Goal: Communication & Community: Answer question/provide support

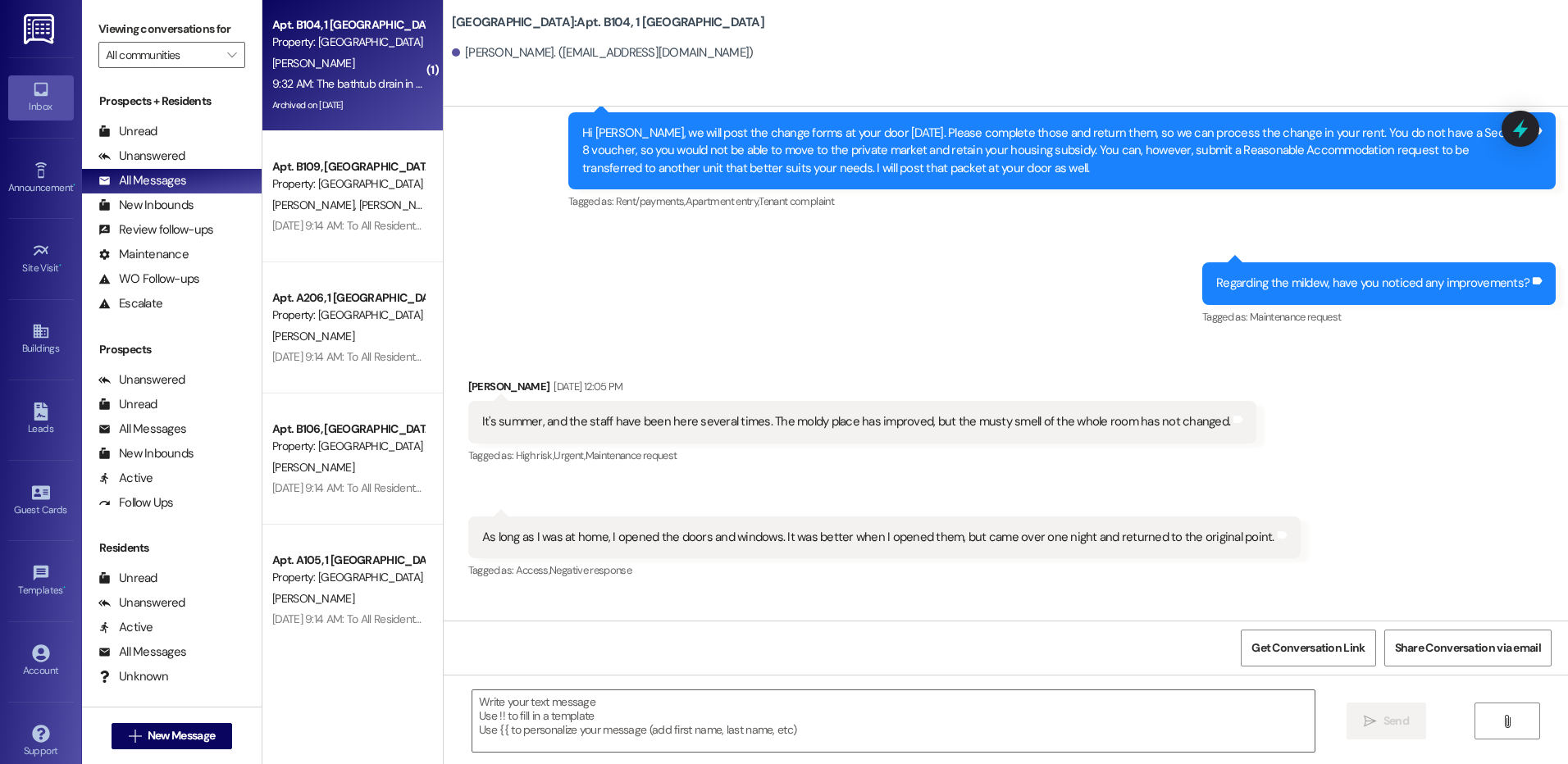
scroll to position [35215, 0]
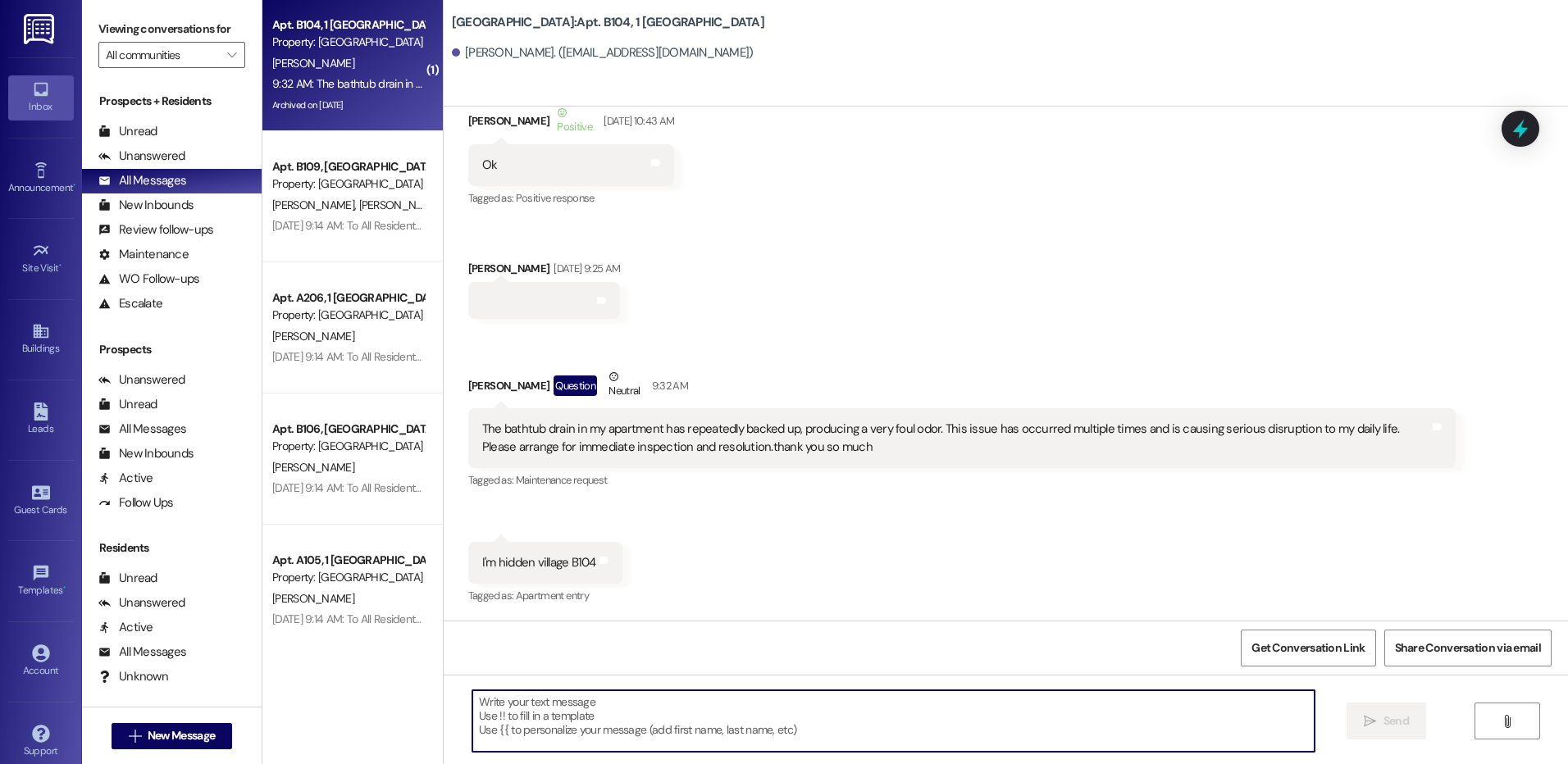
click at [718, 713] on textarea at bounding box center [893, 720] width 842 height 61
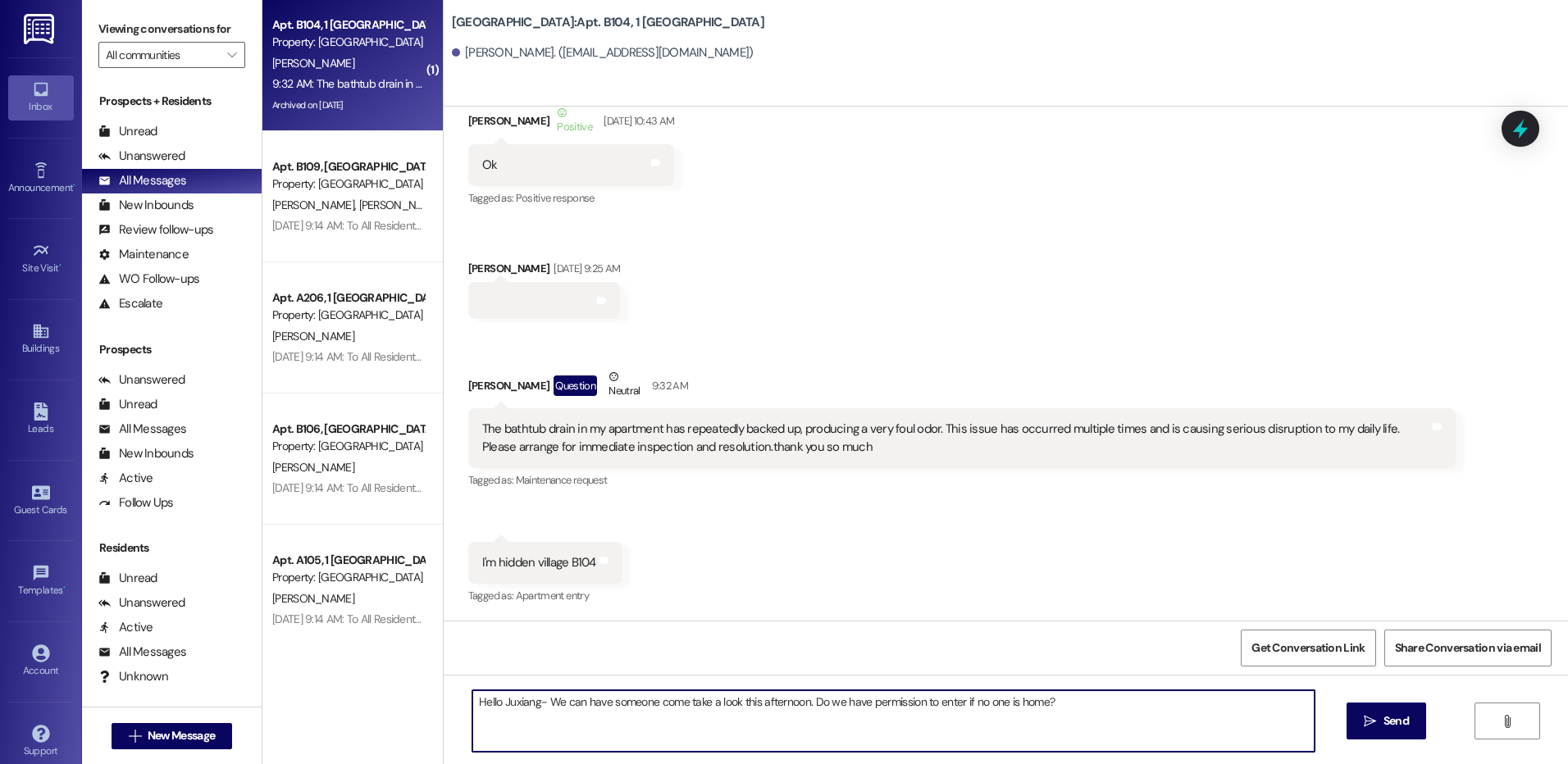
type textarea "Hello Juxiang- We can have someone come take a look this afternoon. Do we have …"
drag, startPoint x: 1067, startPoint y: 706, endPoint x: 336, endPoint y: 740, distance: 731.8
click at [336, 740] on div "( 1 ) Apt. B104, 1 Hidden Village Property: [GEOGRAPHIC_DATA] [PERSON_NAME] 9:3…" at bounding box center [915, 382] width 1306 height 764
click at [1104, 698] on textarea "Hello Juxiang- We can have someone come take a look this afternoon. Do we have …" at bounding box center [893, 720] width 842 height 61
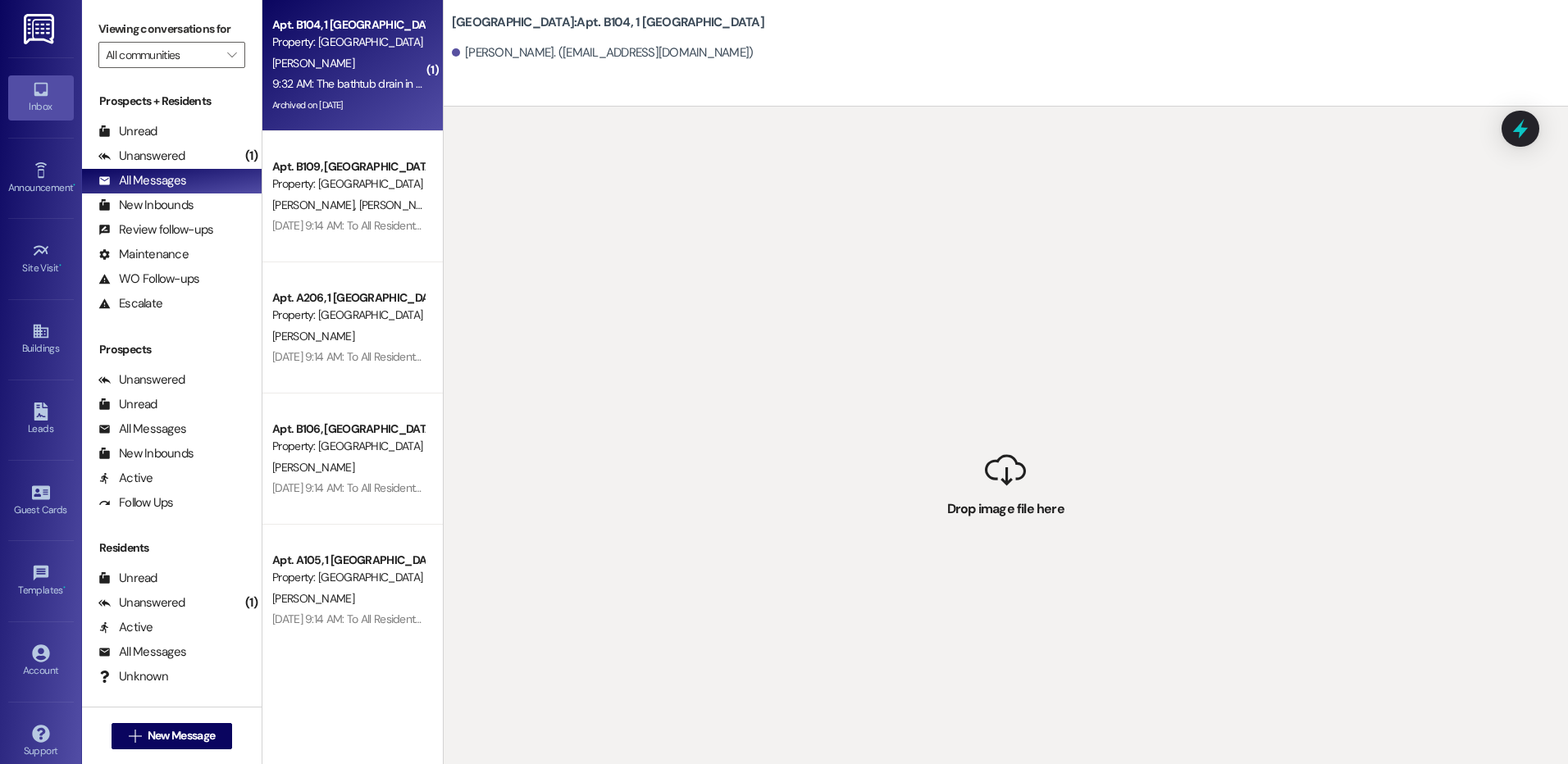
click at [364, 59] on div "[PERSON_NAME]" at bounding box center [348, 63] width 155 height 20
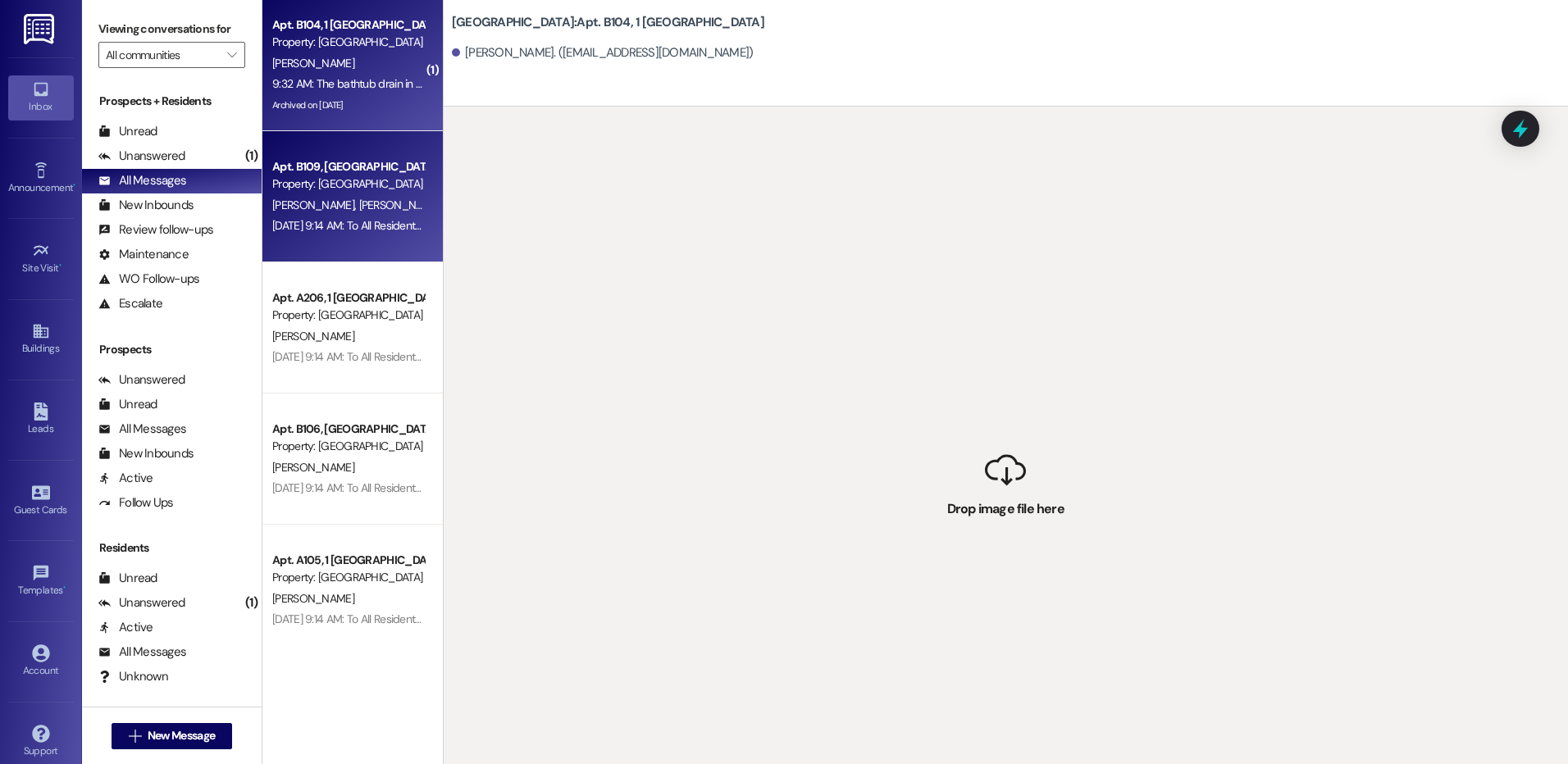
click at [358, 200] on span "[PERSON_NAME]" at bounding box center [399, 205] width 82 height 15
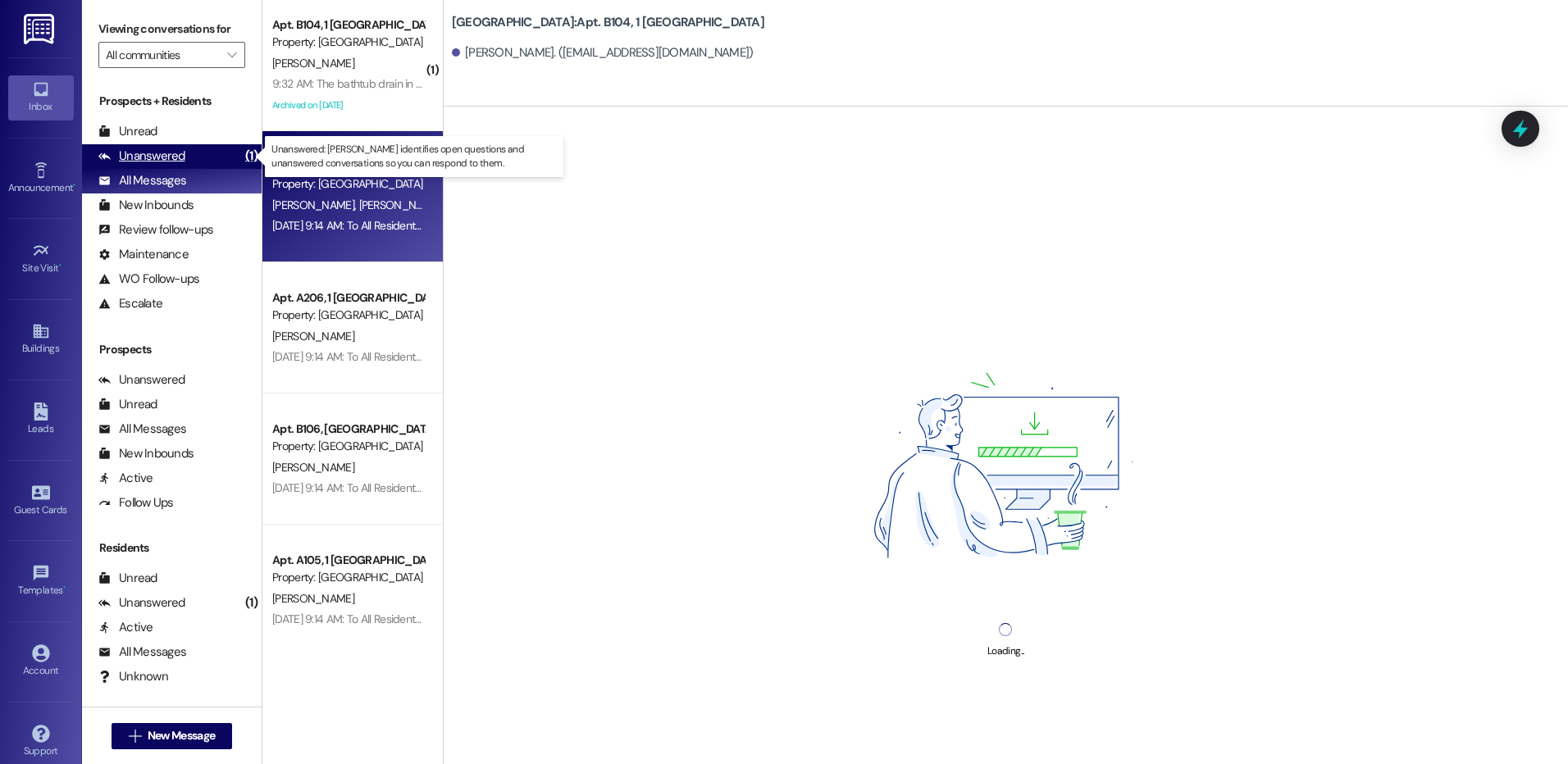
click at [155, 151] on div "Unanswered" at bounding box center [141, 156] width 87 height 17
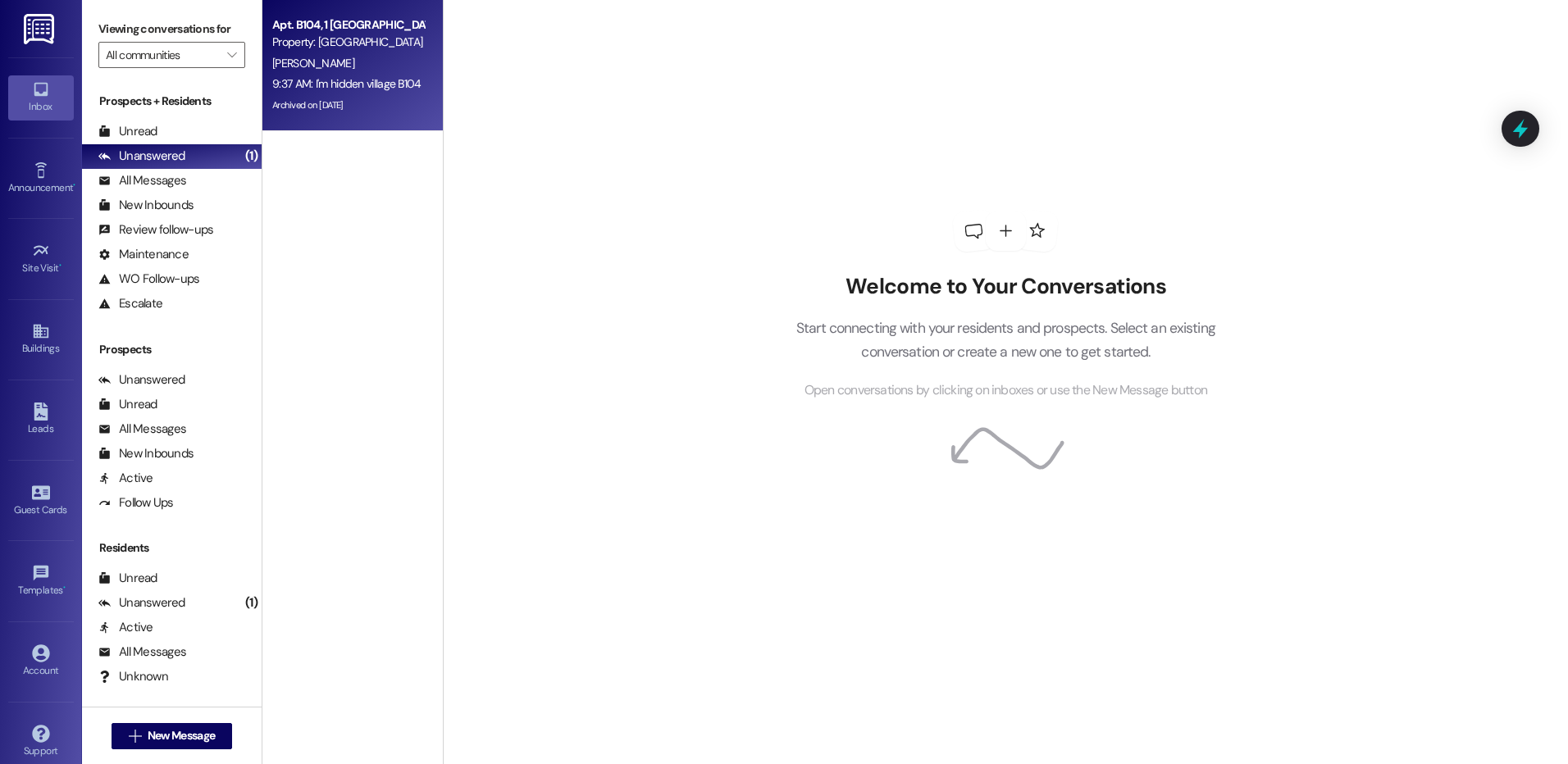
click at [362, 99] on div "Archived on [DATE]" at bounding box center [348, 105] width 155 height 20
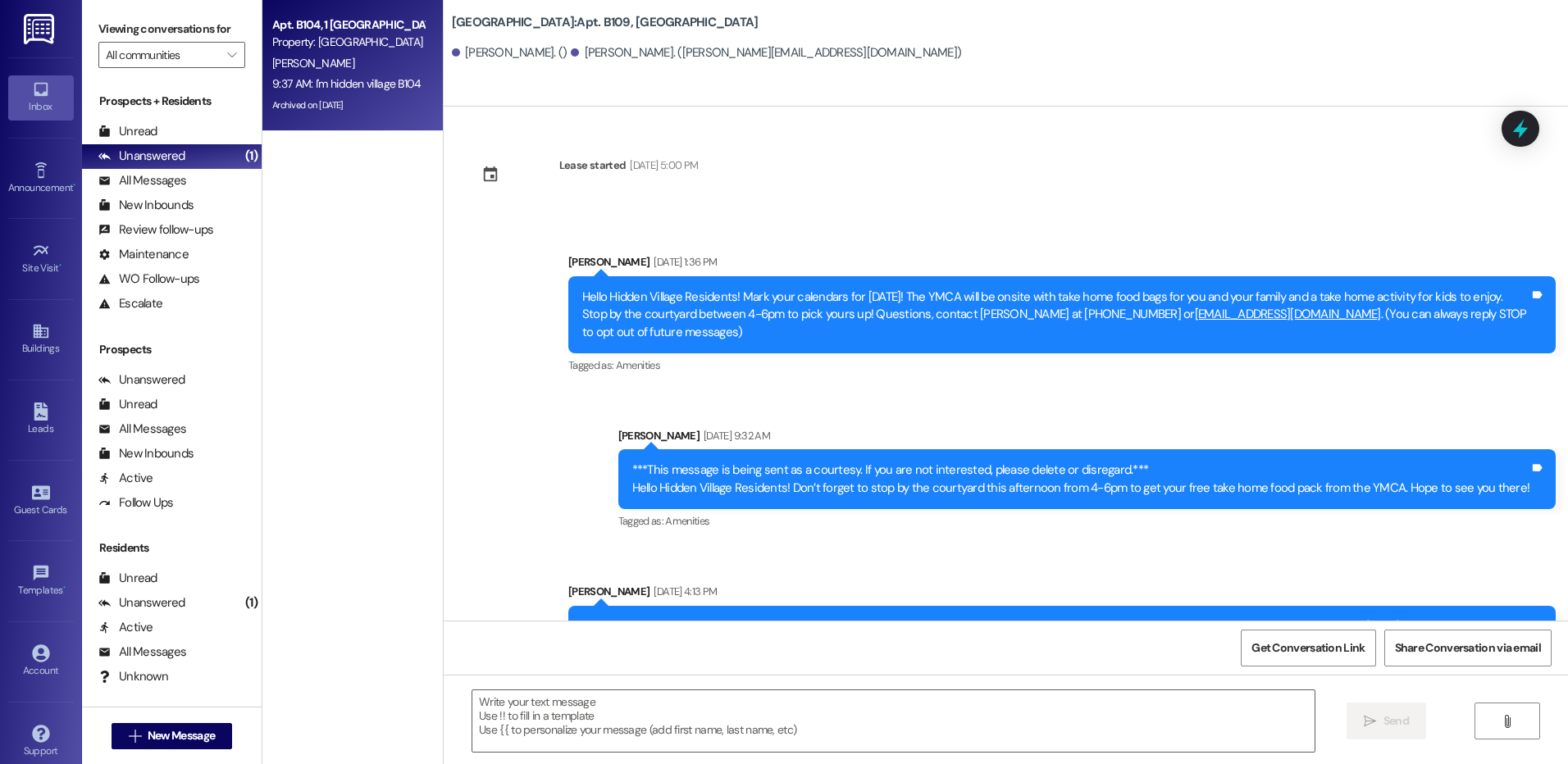
scroll to position [3900, 0]
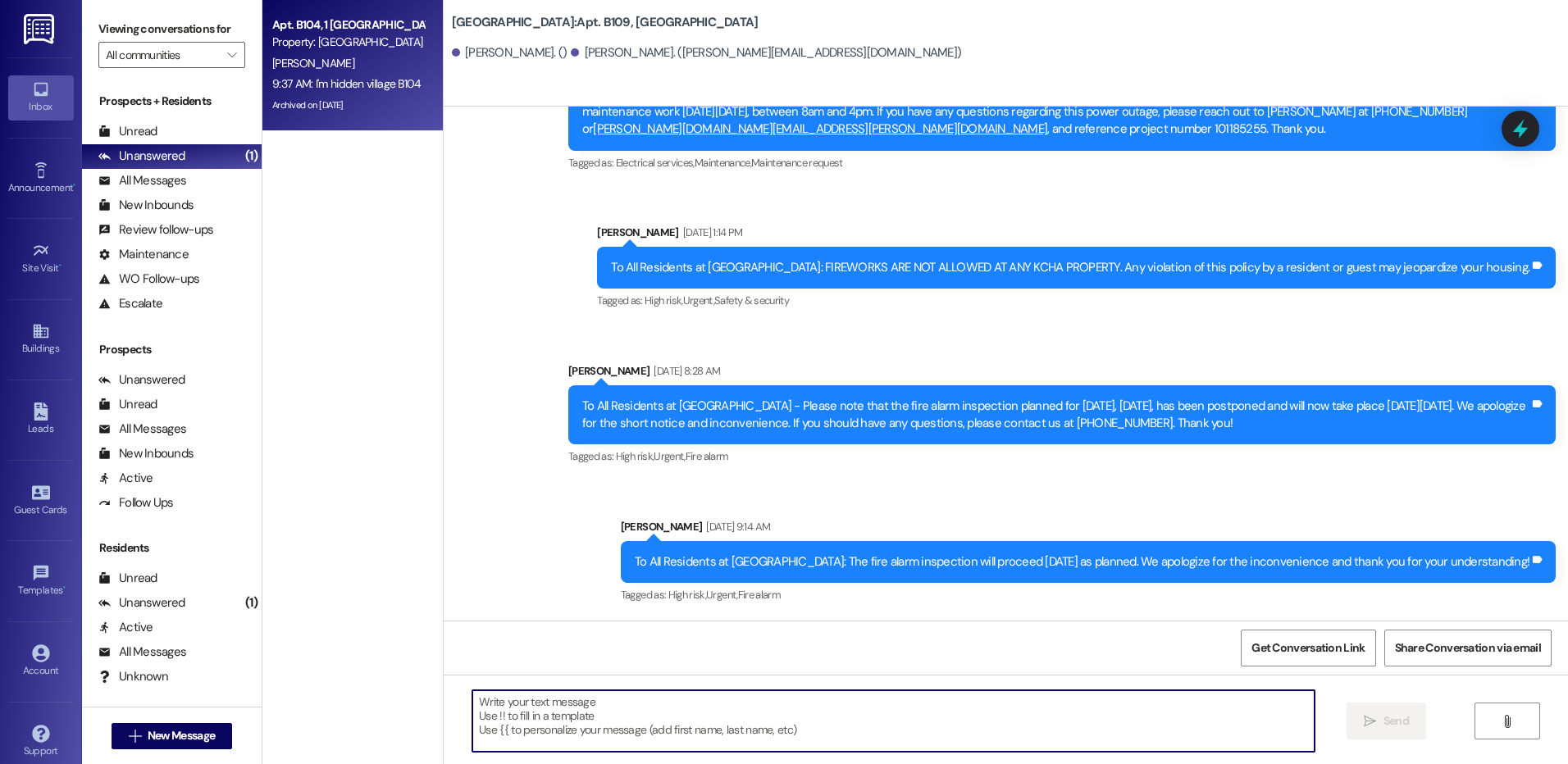
click at [591, 709] on textarea at bounding box center [893, 720] width 842 height 61
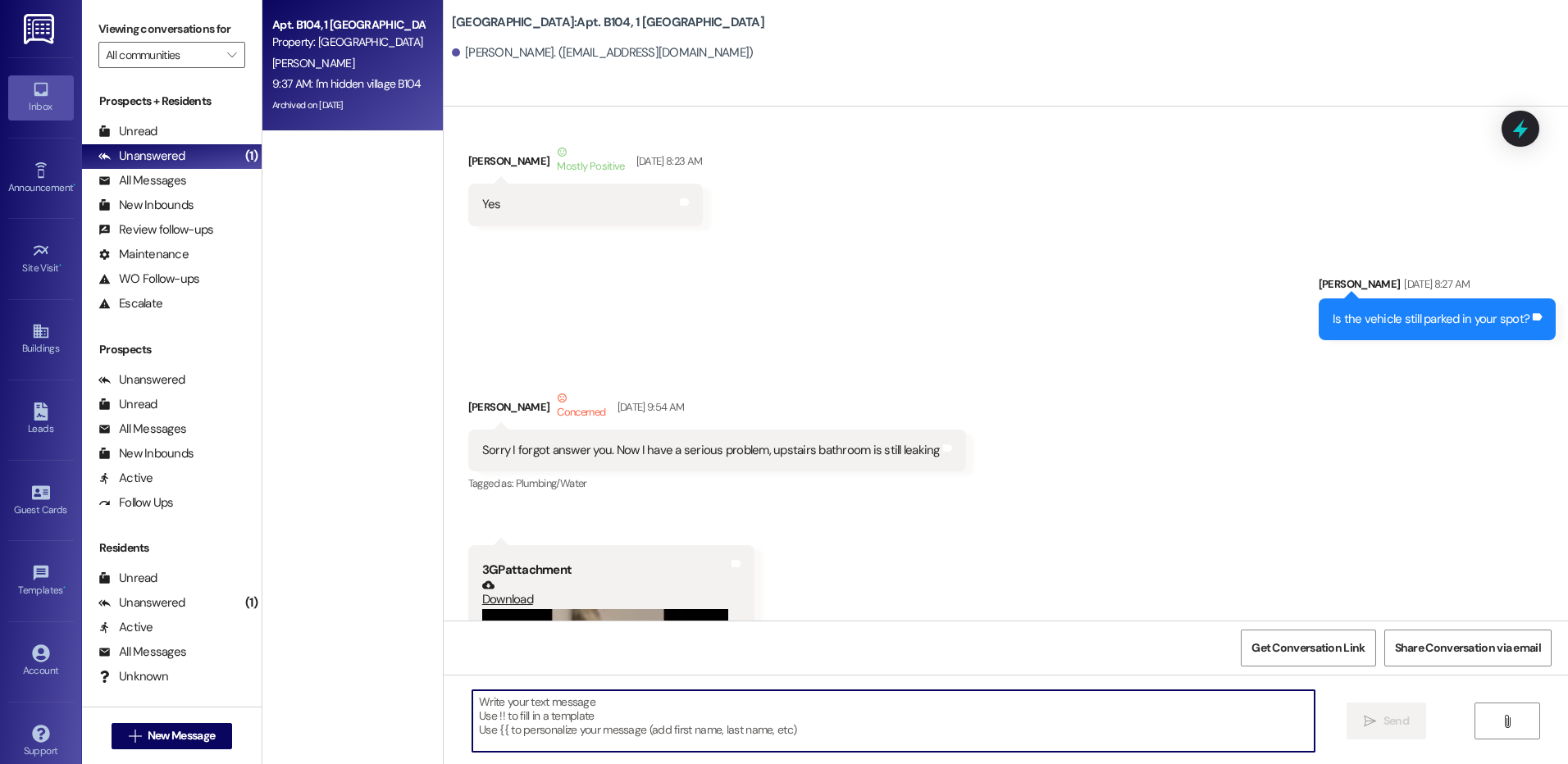
scroll to position [35215, 0]
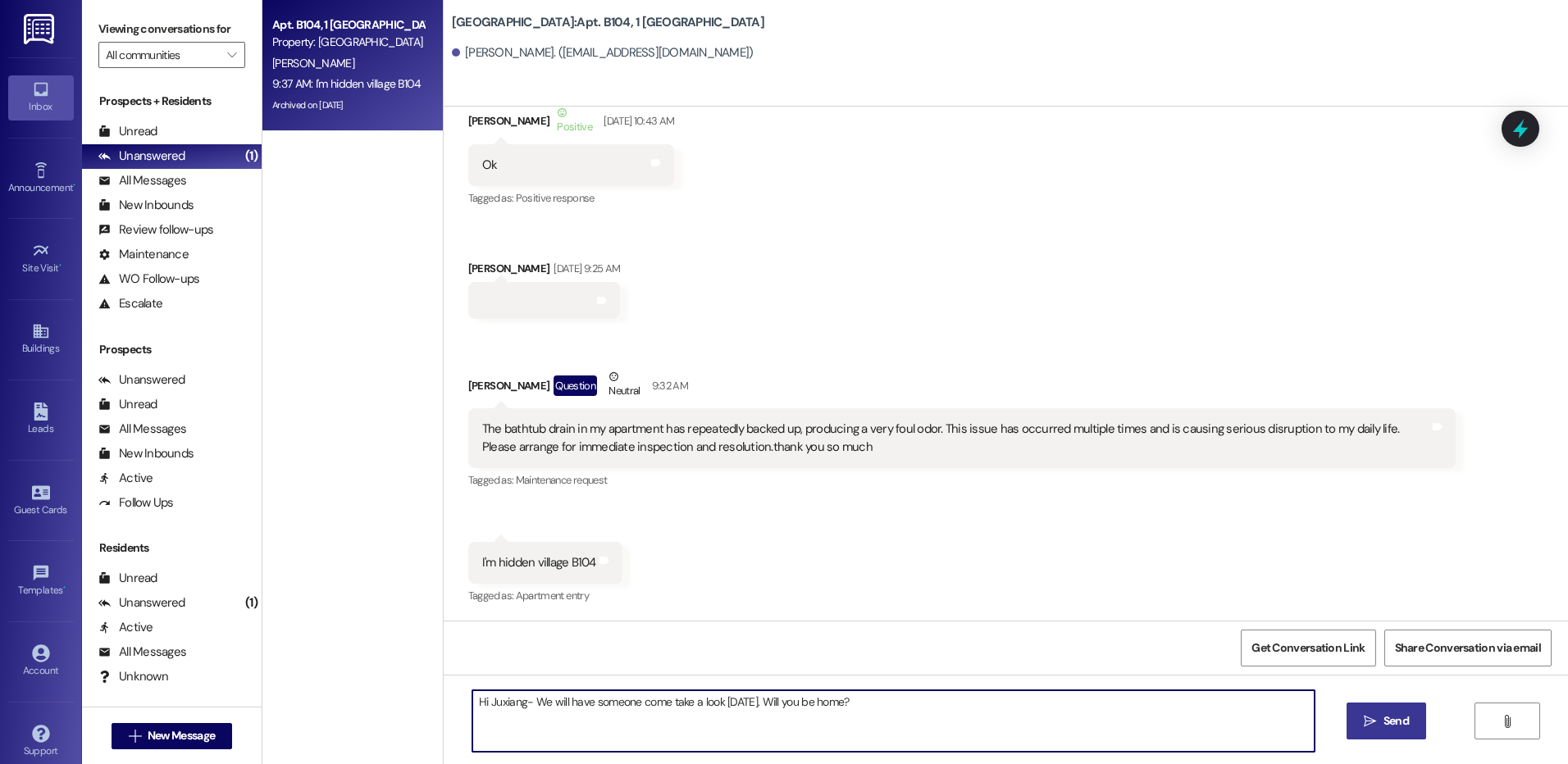
type textarea "Hi Juxiang- We will have someone come take a look [DATE]. Will you be home?"
click at [1402, 716] on span "Send" at bounding box center [1396, 721] width 25 height 17
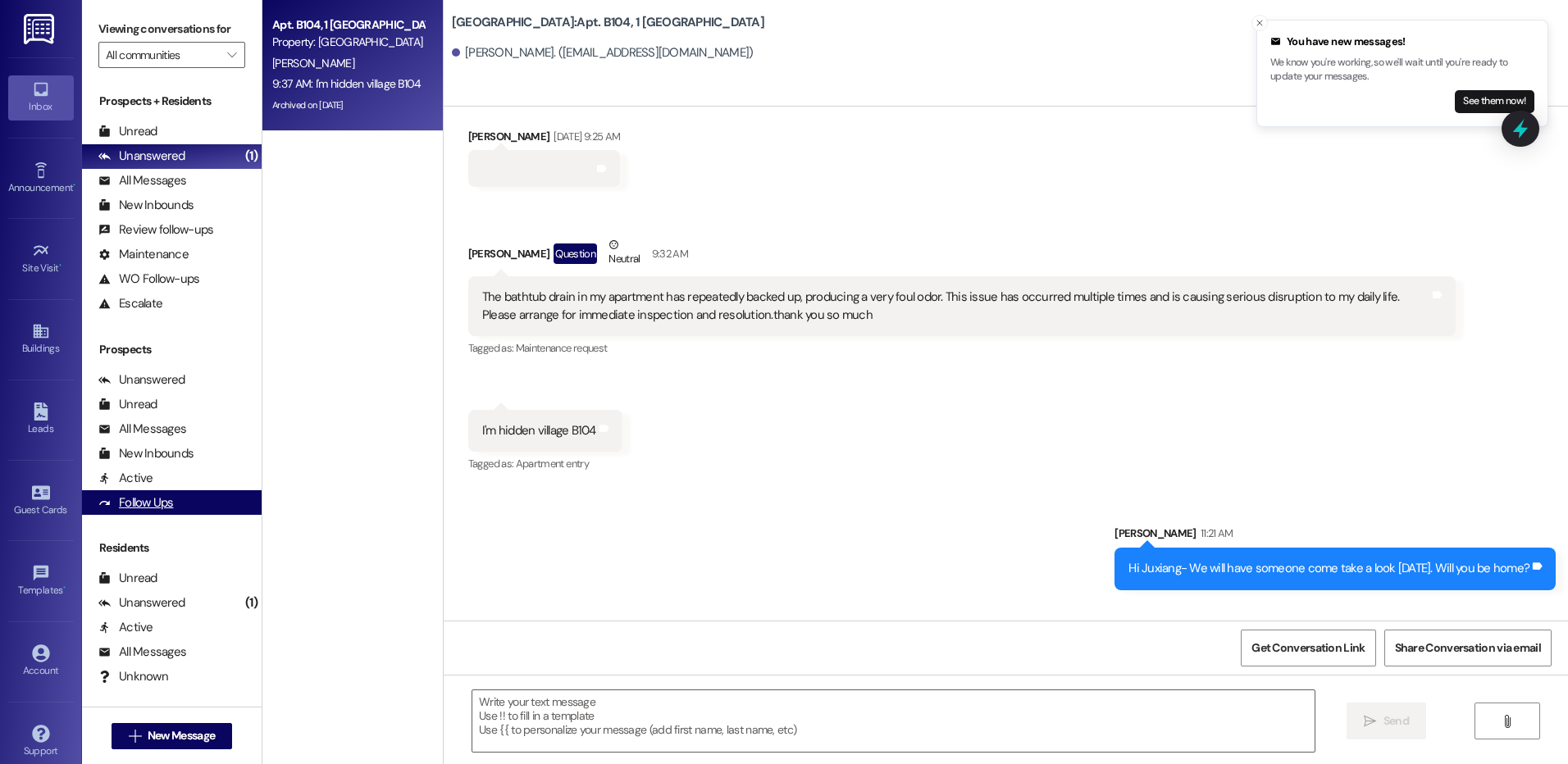
scroll to position [35443, 0]
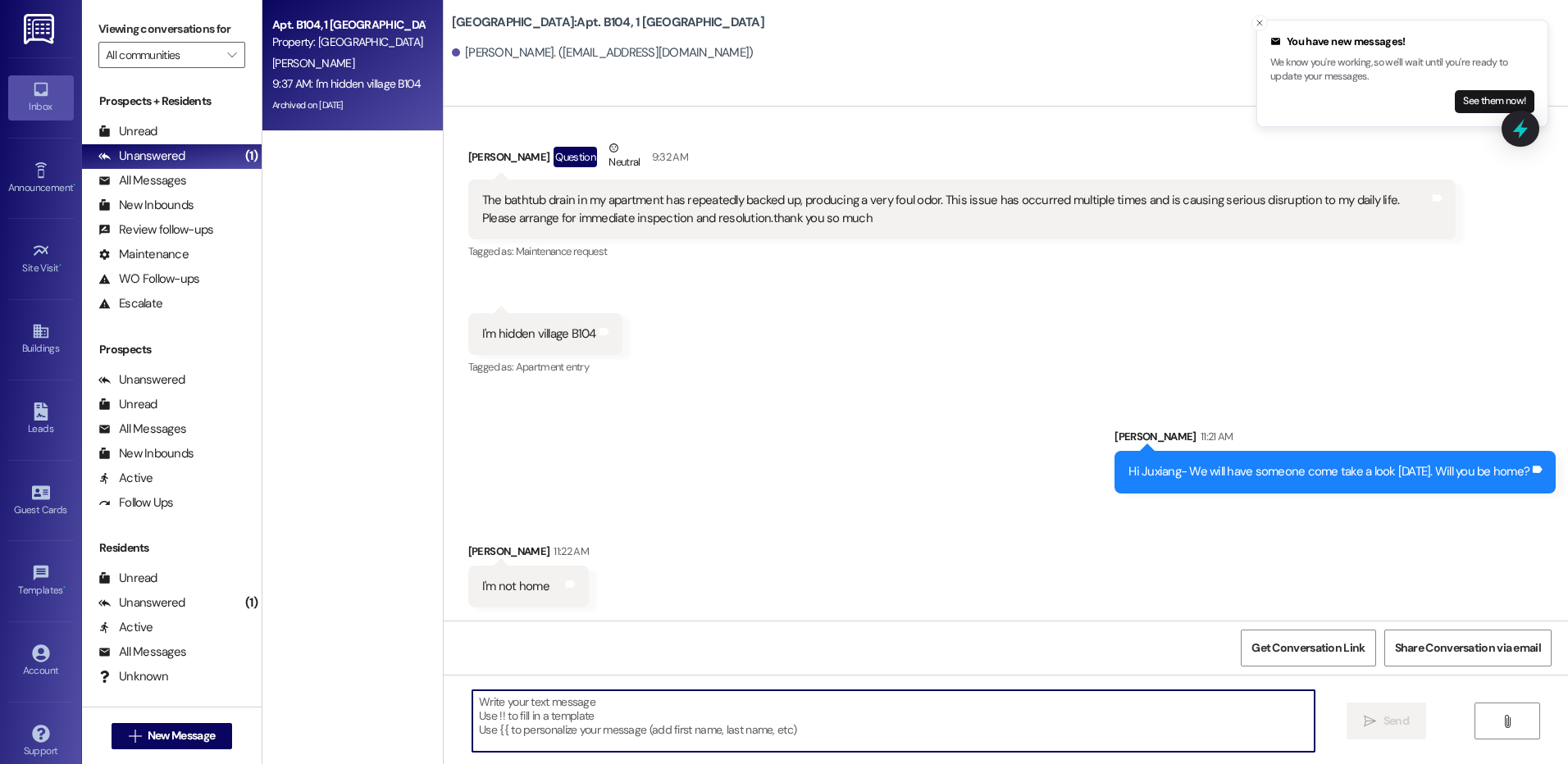
click at [539, 698] on textarea at bounding box center [893, 720] width 842 height 61
type textarea "Do we have permission to enter?"
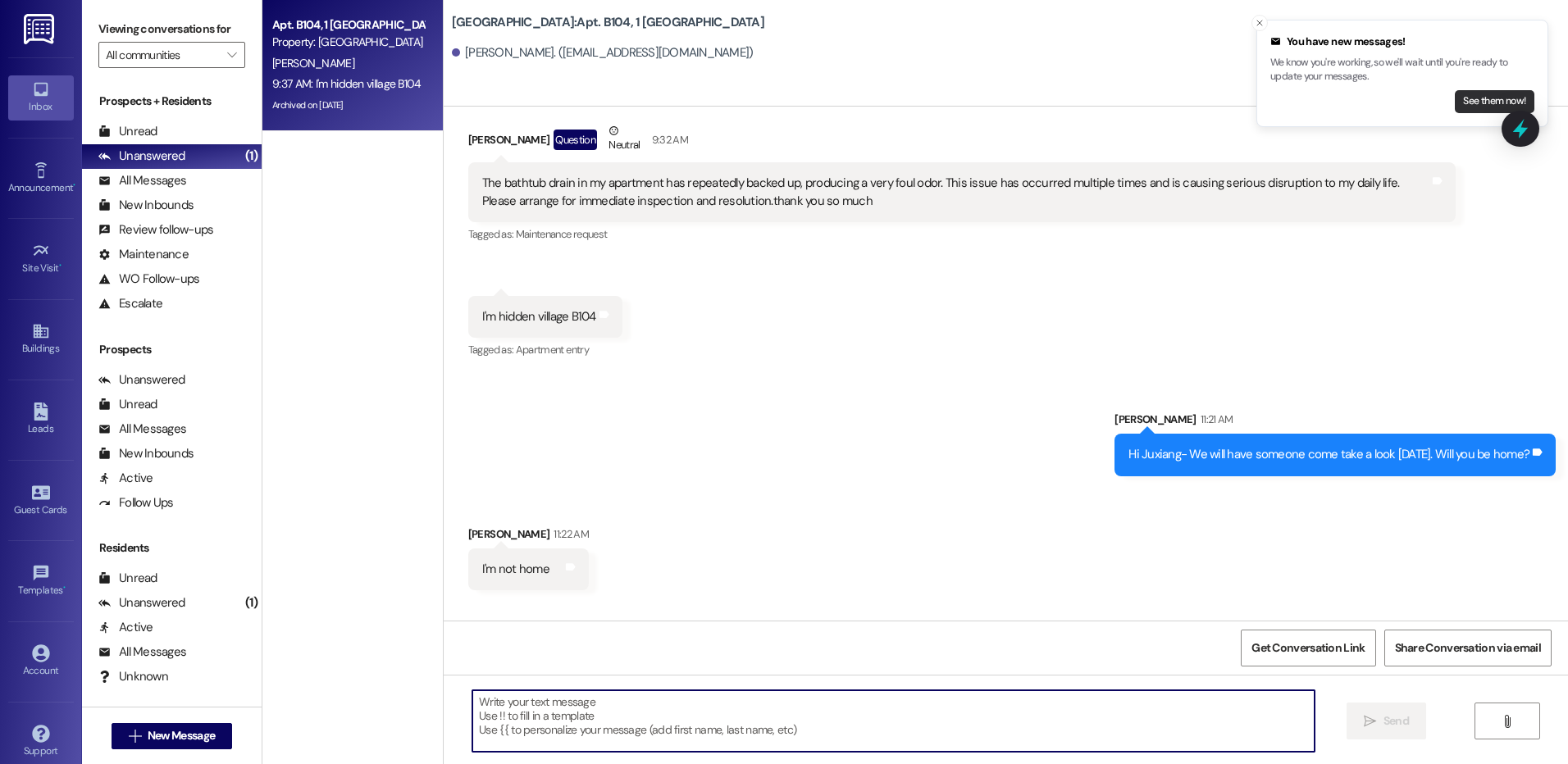
click at [1478, 99] on button "See them now!" at bounding box center [1494, 101] width 80 height 23
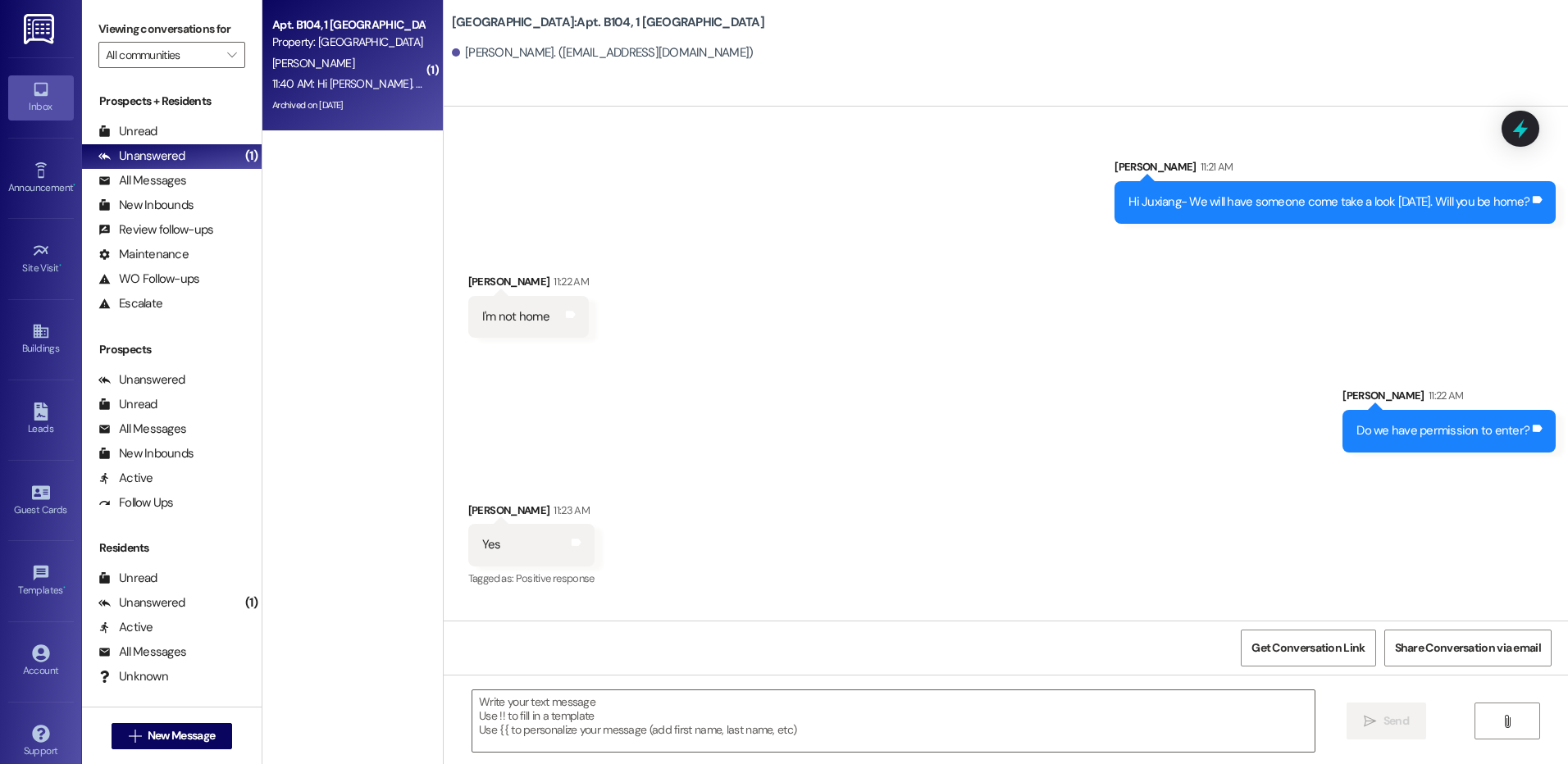
scroll to position [35863, 0]
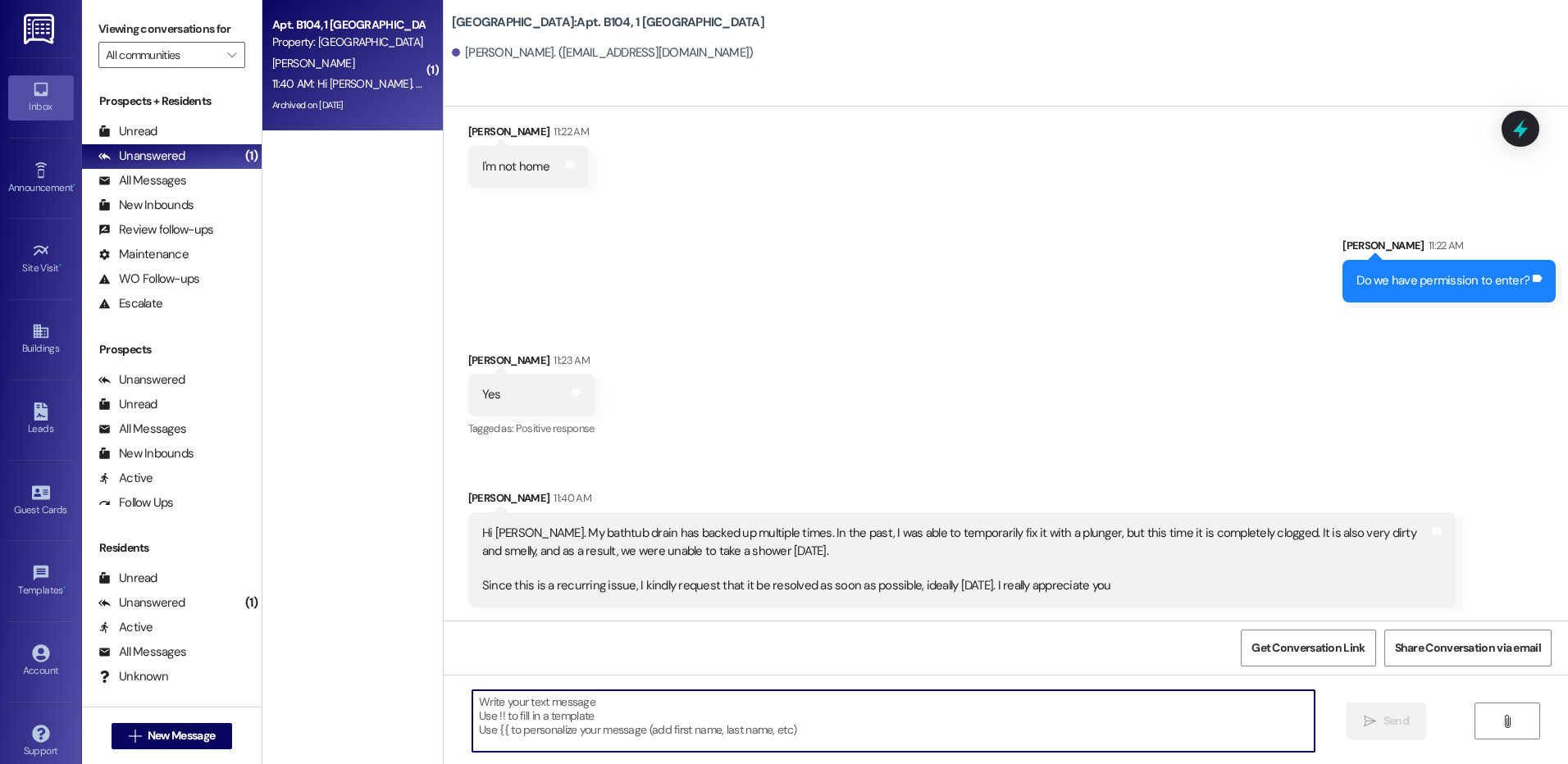
click at [663, 709] on textarea at bounding box center [893, 720] width 842 height 61
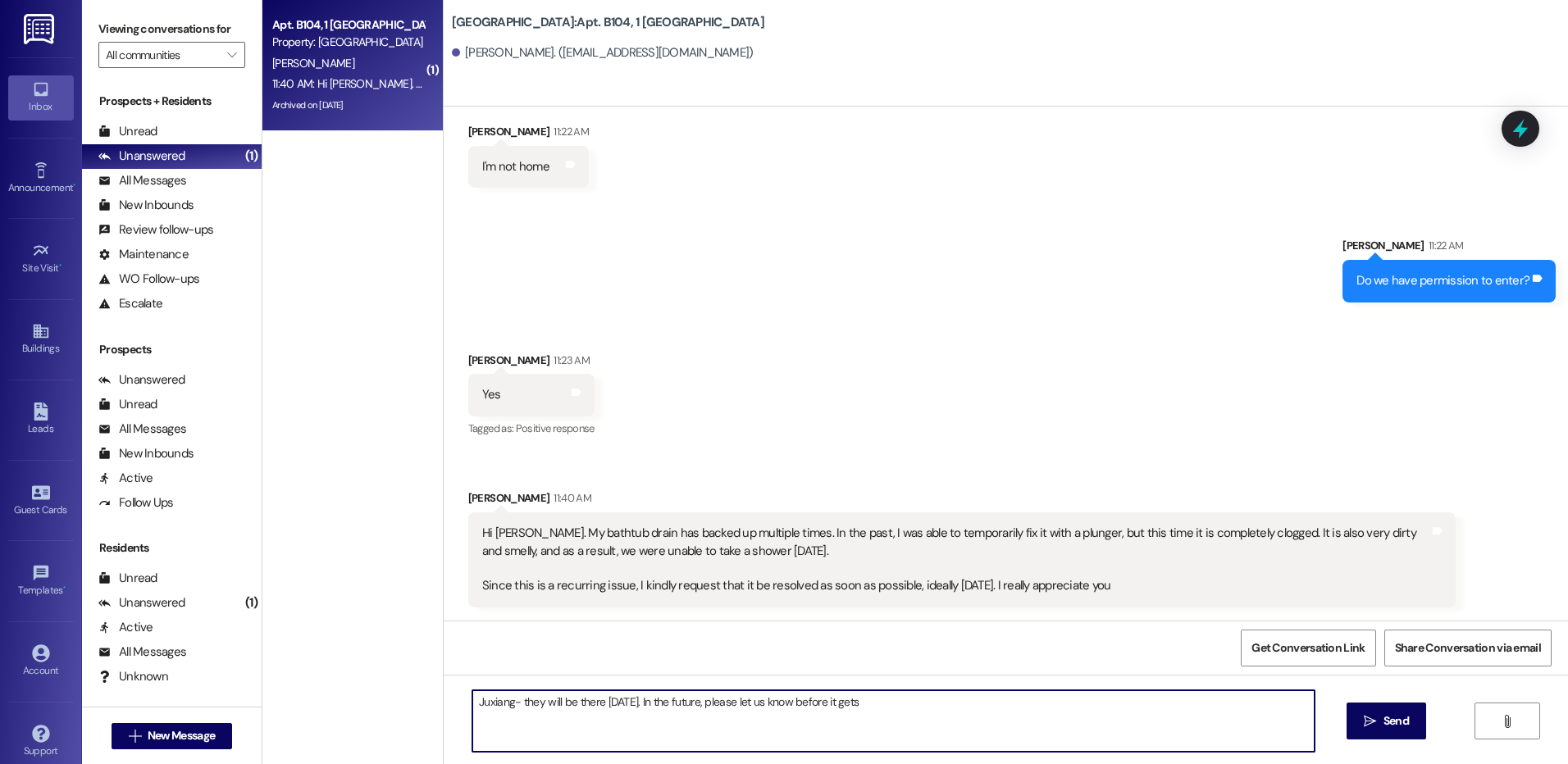
click at [932, 692] on textarea "Juxiang- they will be there [DATE]. In the future, please let us know before it…" at bounding box center [893, 720] width 842 height 61
type textarea "Juxiang- they will be there [DATE]."
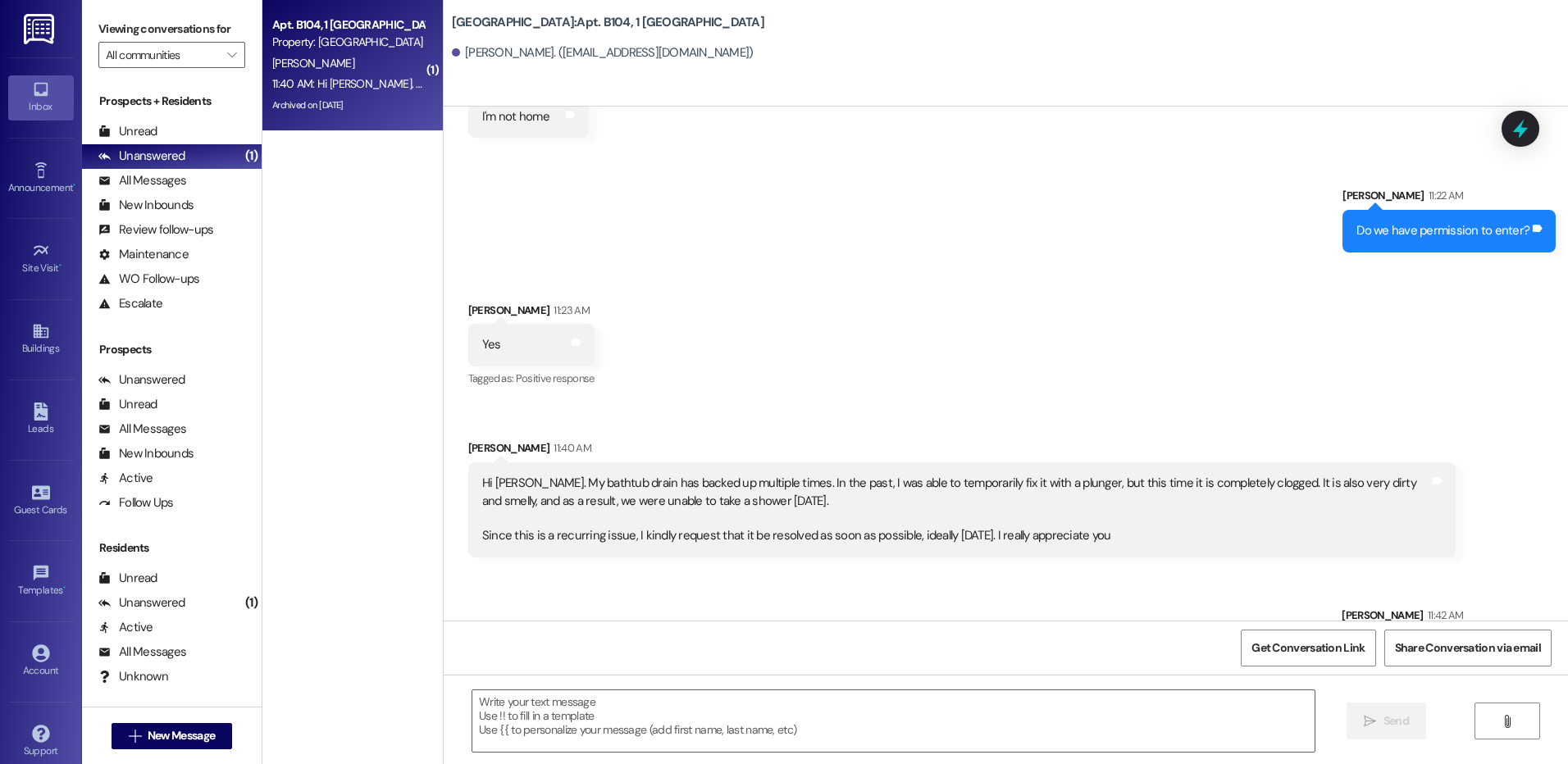
scroll to position [35978, 0]
